Goal: Task Accomplishment & Management: Manage account settings

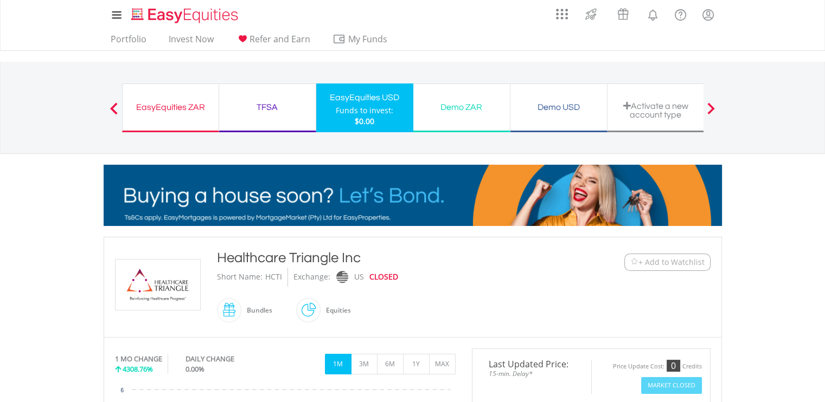
click at [638, 119] on div "Activate a new account type" at bounding box center [655, 108] width 97 height 49
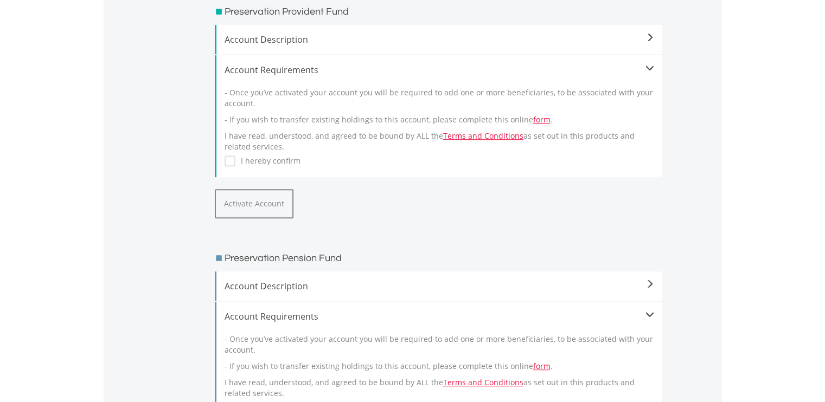
scroll to position [488, 0]
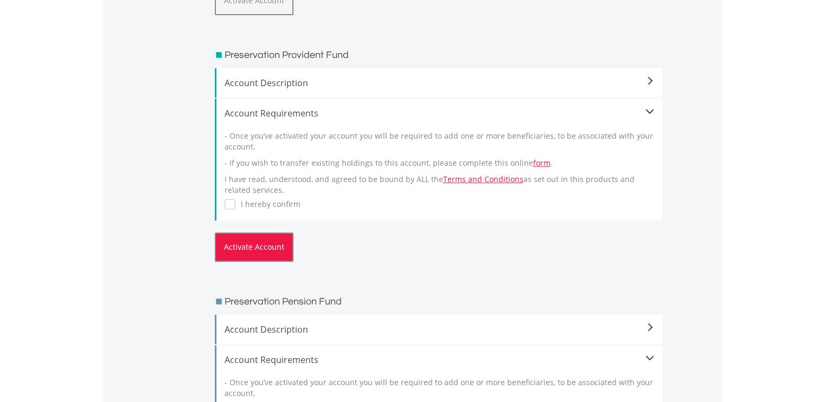
click at [243, 241] on button "Activate Account" at bounding box center [254, 247] width 79 height 29
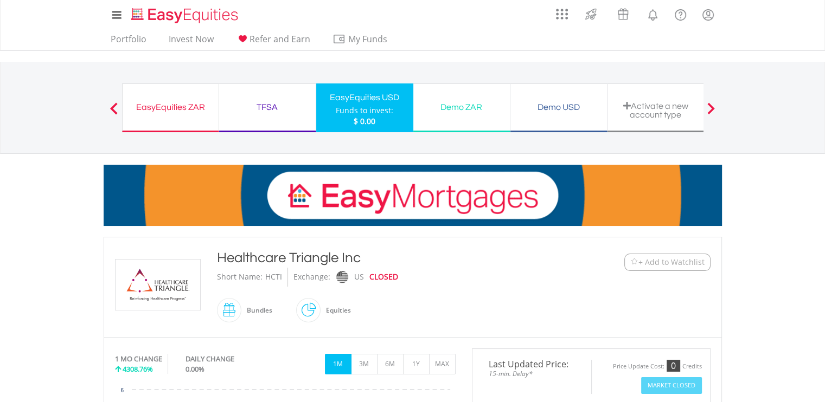
click at [137, 104] on div "EasyEquities ZAR" at bounding box center [170, 107] width 83 height 15
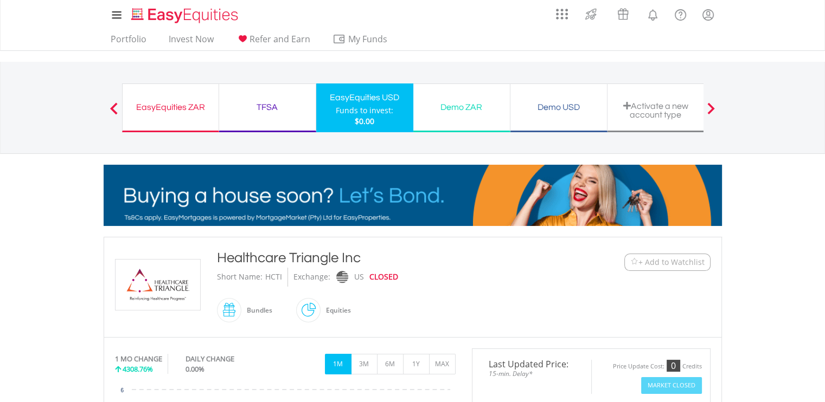
click at [134, 100] on div "EasyEquities ZAR" at bounding box center [170, 107] width 83 height 15
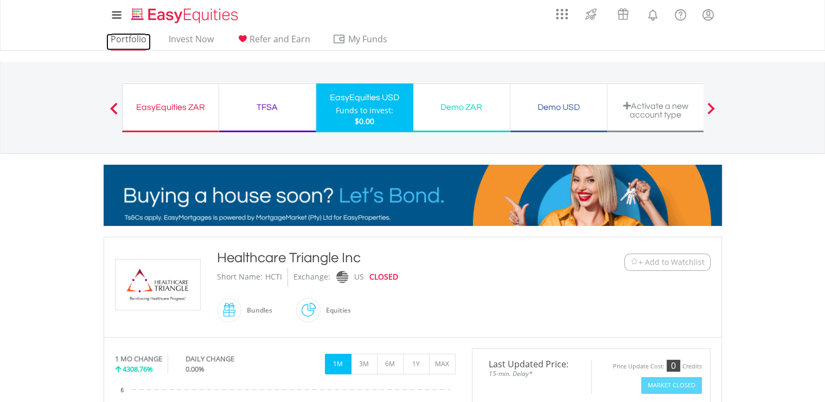
click at [119, 42] on link "Portfolio" at bounding box center [128, 42] width 44 height 17
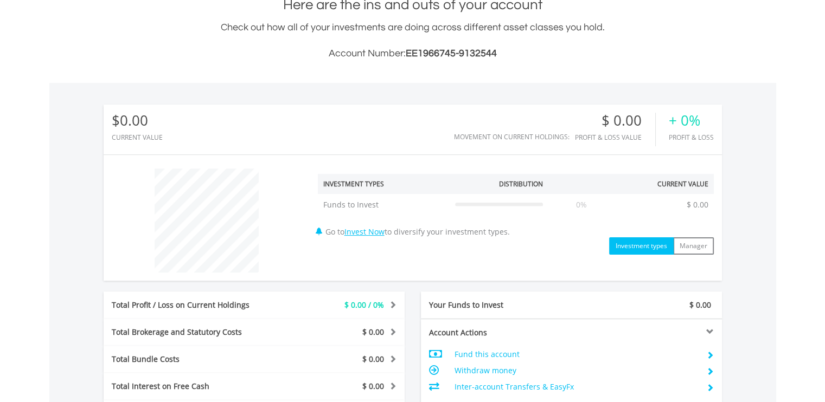
scroll to position [271, 0]
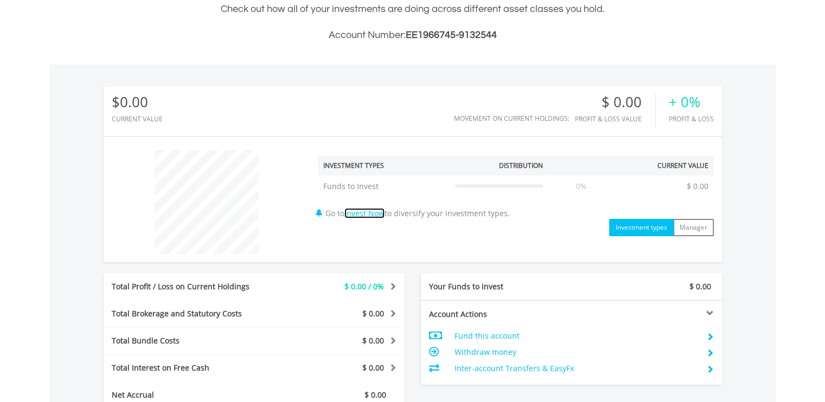
click at [380, 211] on link "Invest Now" at bounding box center [364, 213] width 40 height 10
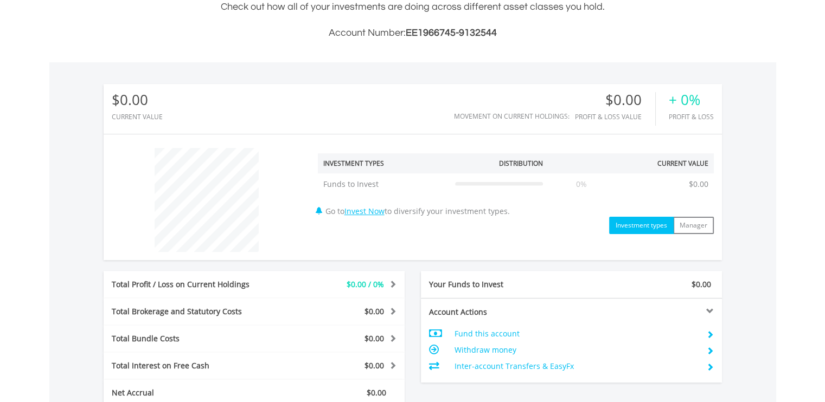
scroll to position [293, 0]
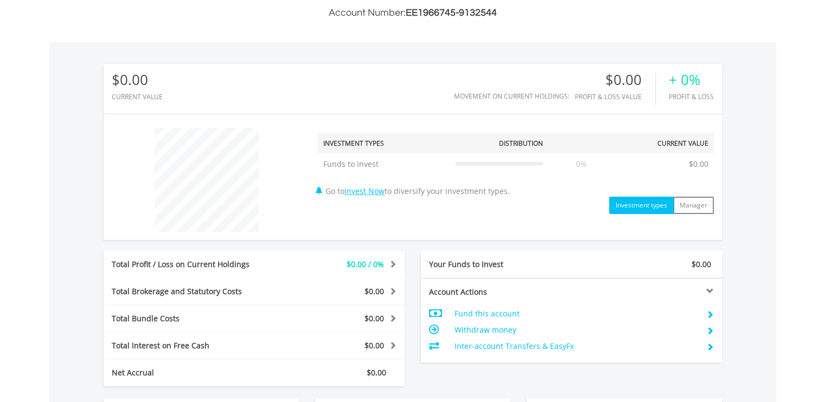
click at [469, 315] on td "Fund this account" at bounding box center [575, 314] width 243 height 16
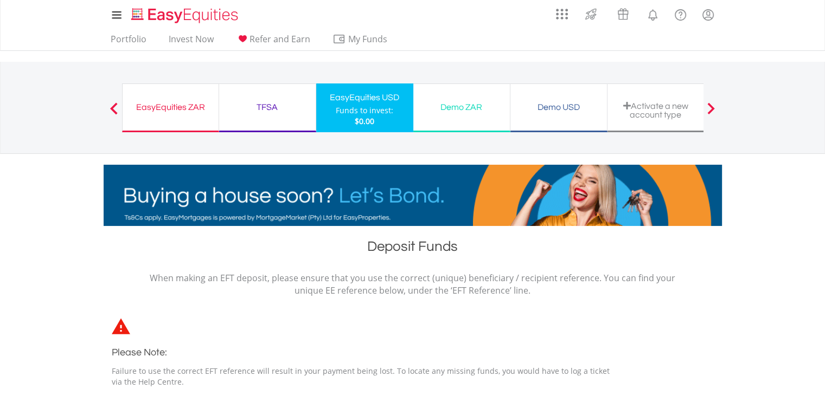
drag, startPoint x: 436, startPoint y: 310, endPoint x: 294, endPoint y: 254, distance: 152.0
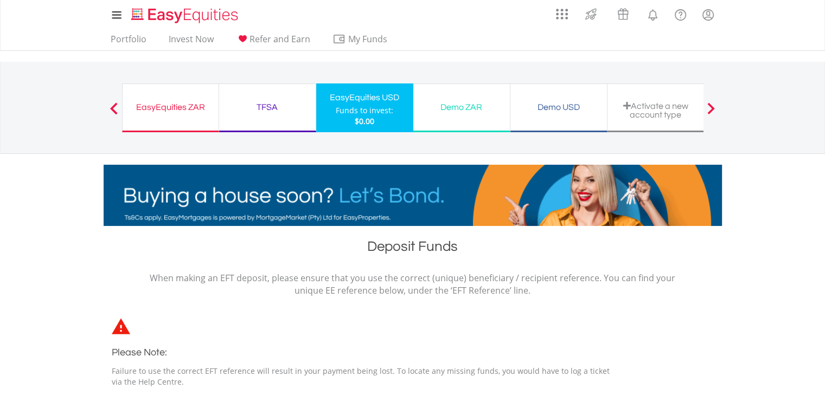
click at [294, 254] on h1 "Deposit Funds" at bounding box center [413, 249] width 618 height 24
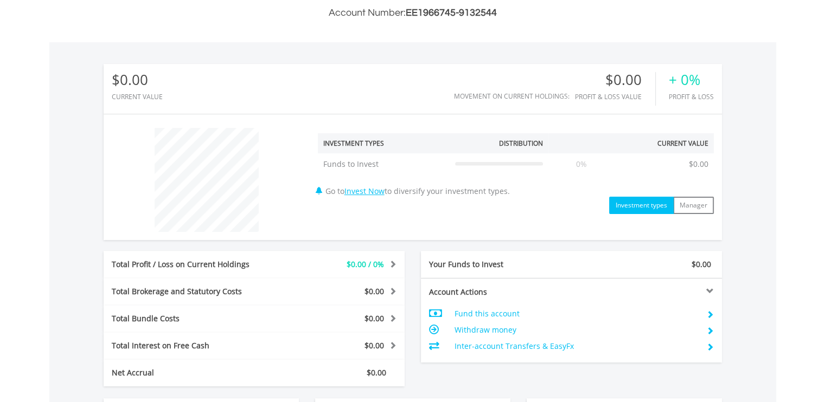
scroll to position [104, 206]
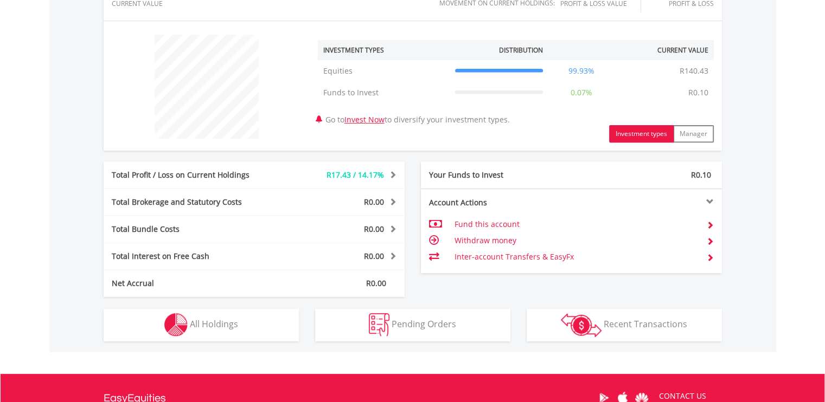
scroll to position [434, 0]
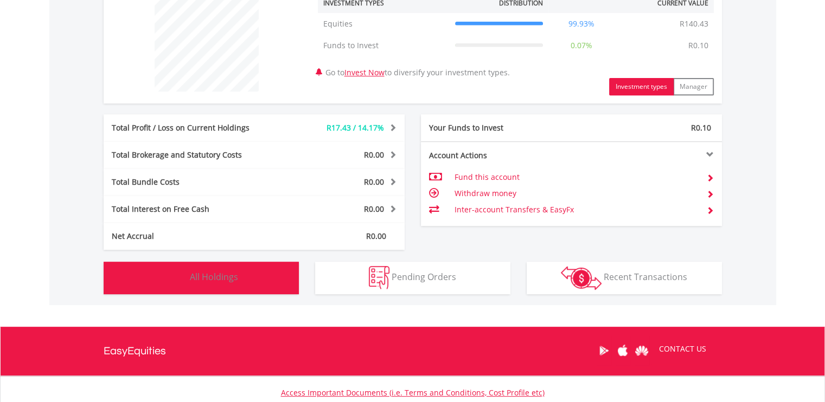
click at [280, 280] on button "Holdings All Holdings" at bounding box center [201, 278] width 195 height 33
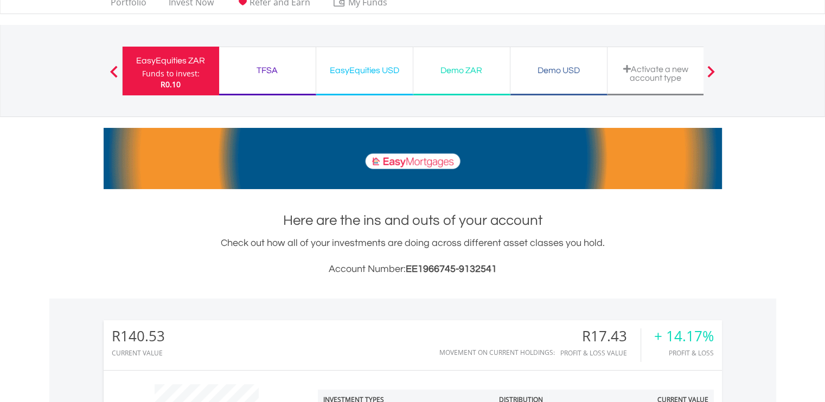
scroll to position [0, 0]
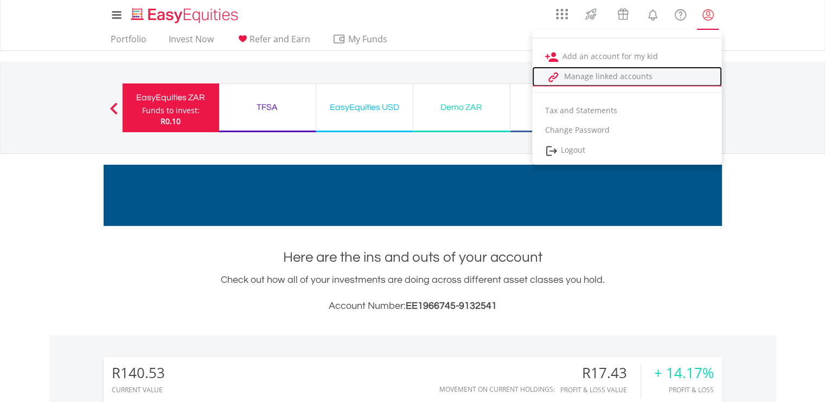
click at [618, 76] on link "Manage linked accounts" at bounding box center [627, 77] width 190 height 20
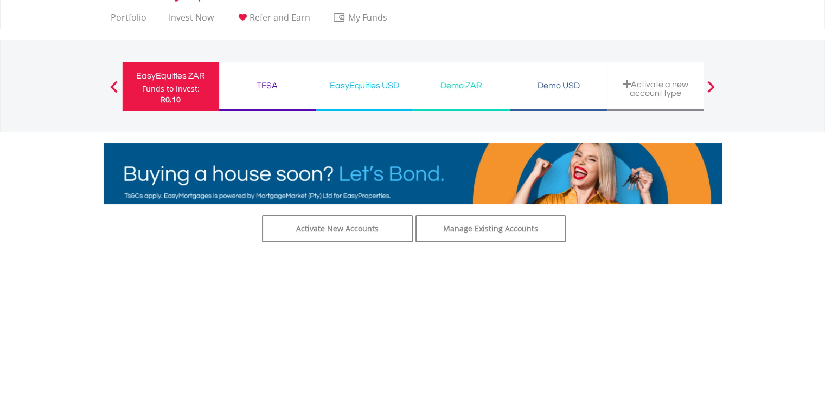
scroll to position [12, 0]
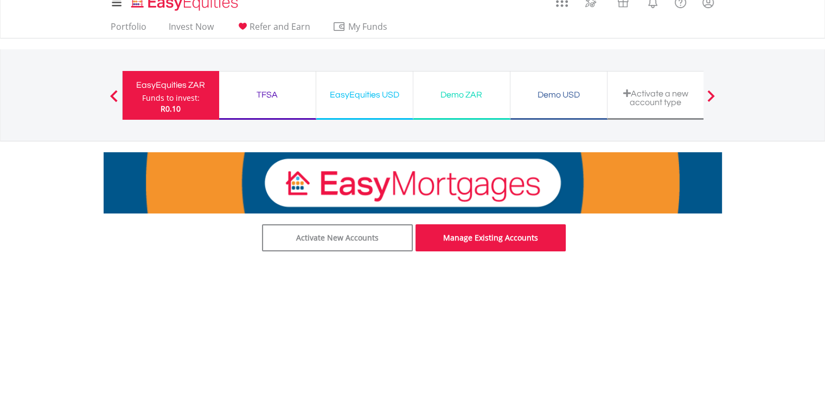
click at [528, 242] on link "Manage Existing Accounts" at bounding box center [490, 237] width 151 height 27
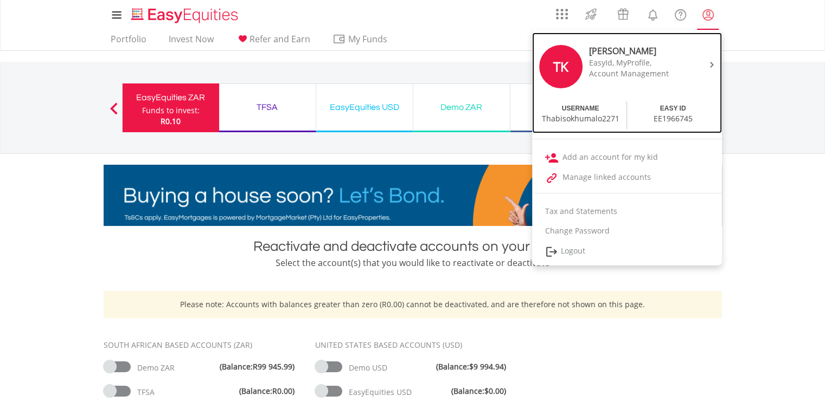
click at [700, 61] on div "TK Thabiso Khumalo EasyId, MyProfile, Account Management" at bounding box center [627, 68] width 184 height 62
